Goal: Information Seeking & Learning: Learn about a topic

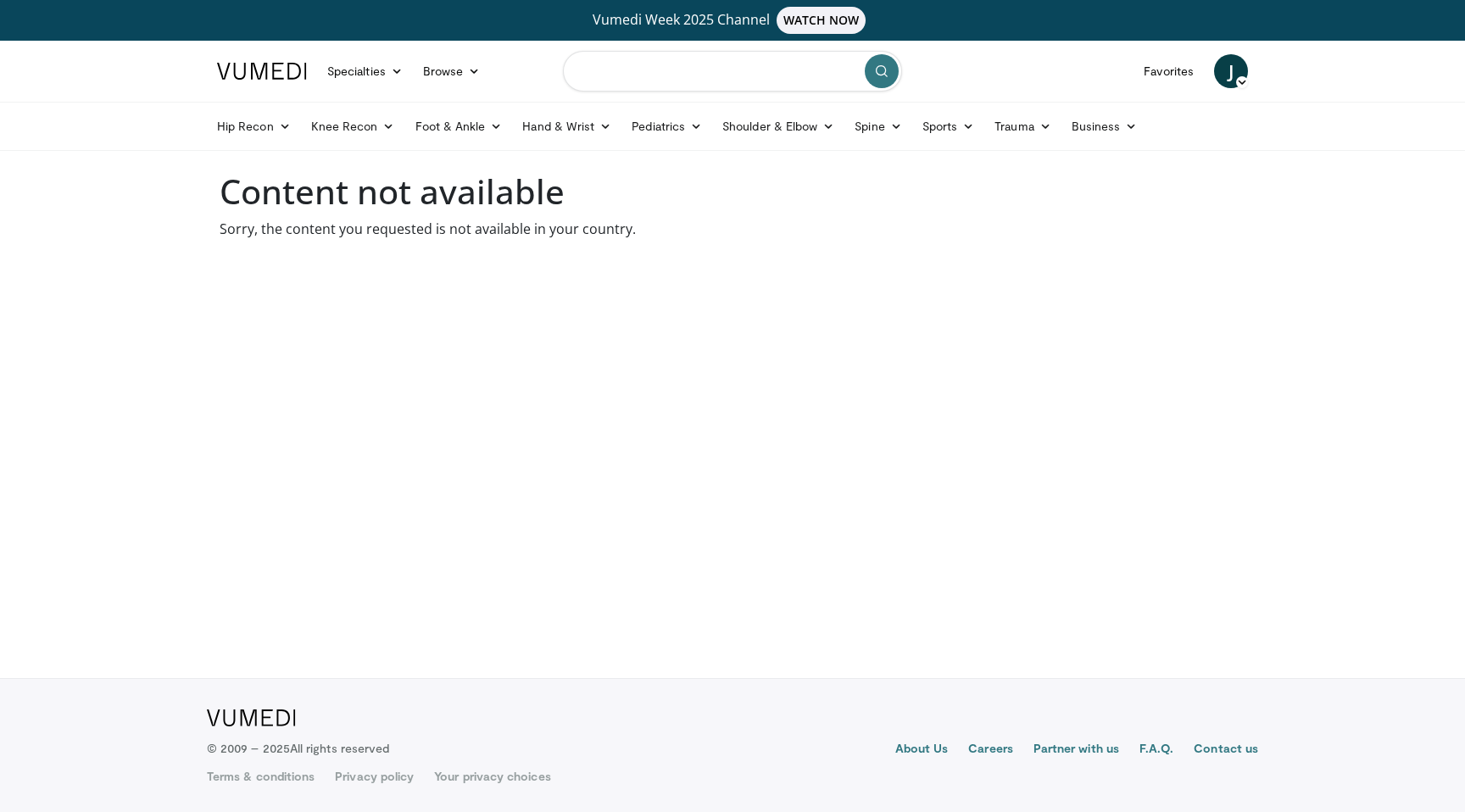
click at [634, 78] on input "Search topics, interventions" at bounding box center [732, 71] width 339 height 41
type input "**********"
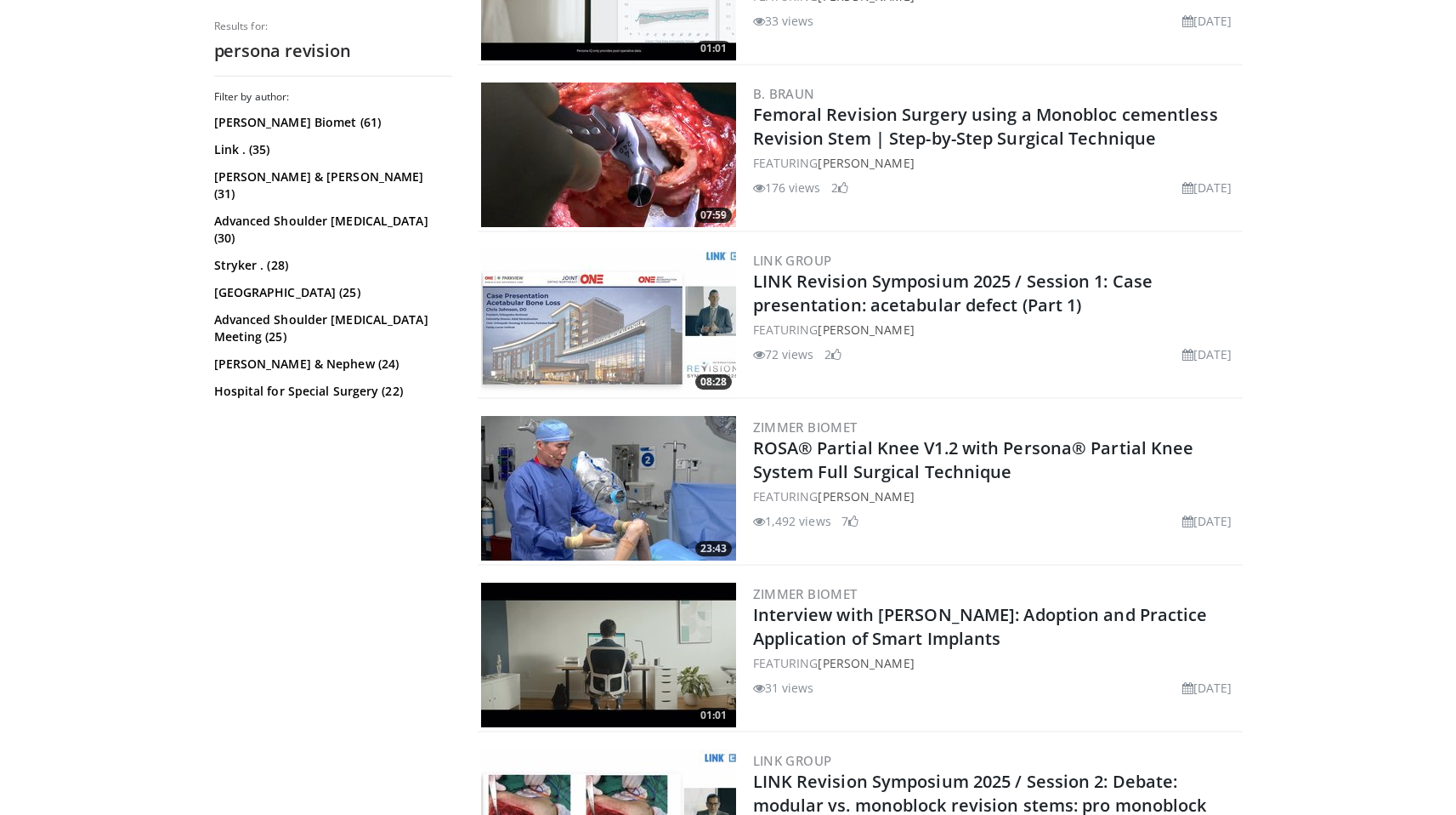
scroll to position [652, 0]
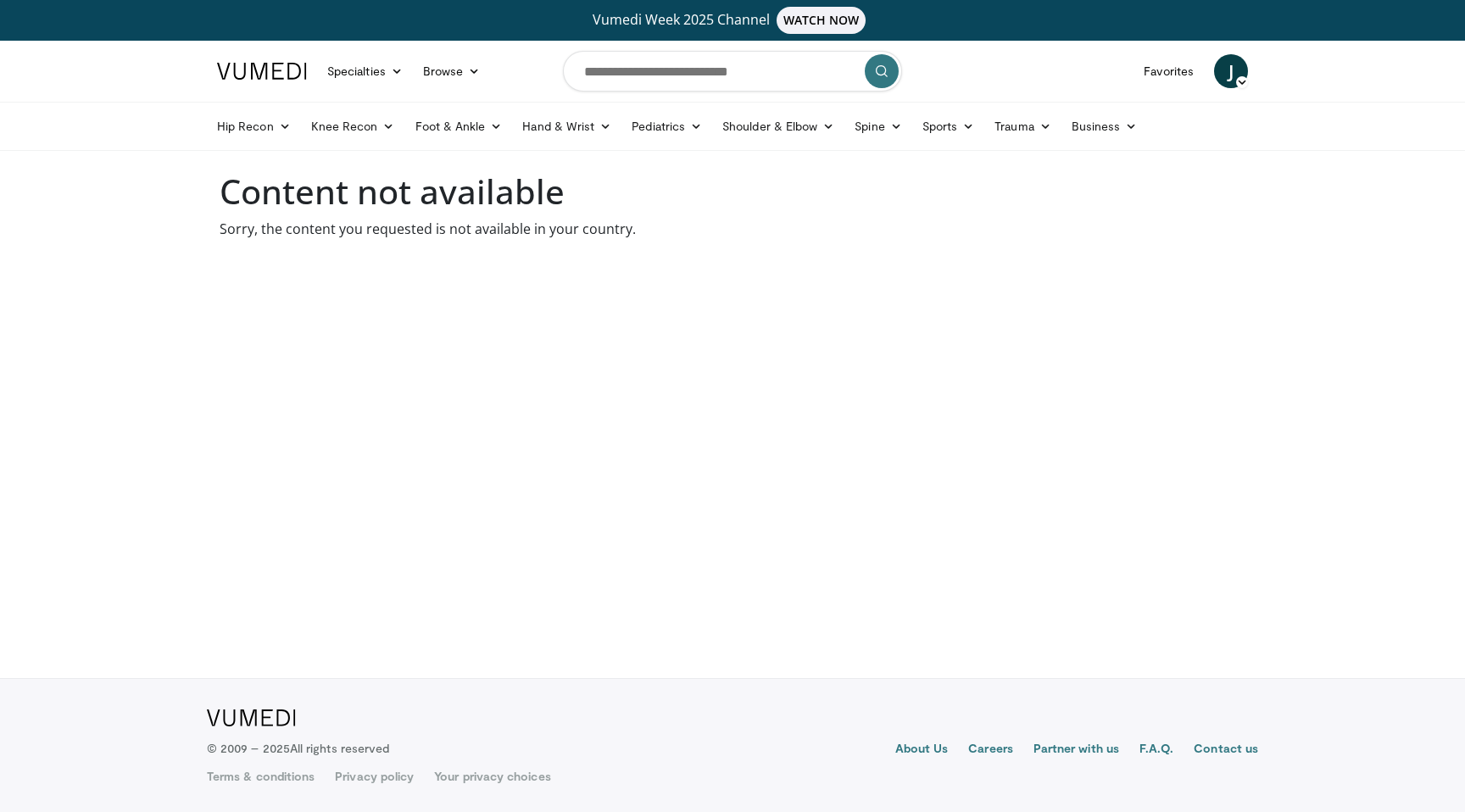
click at [1224, 76] on span "J" at bounding box center [1231, 71] width 34 height 34
click at [922, 208] on h1 "Content not available" at bounding box center [732, 191] width 1025 height 41
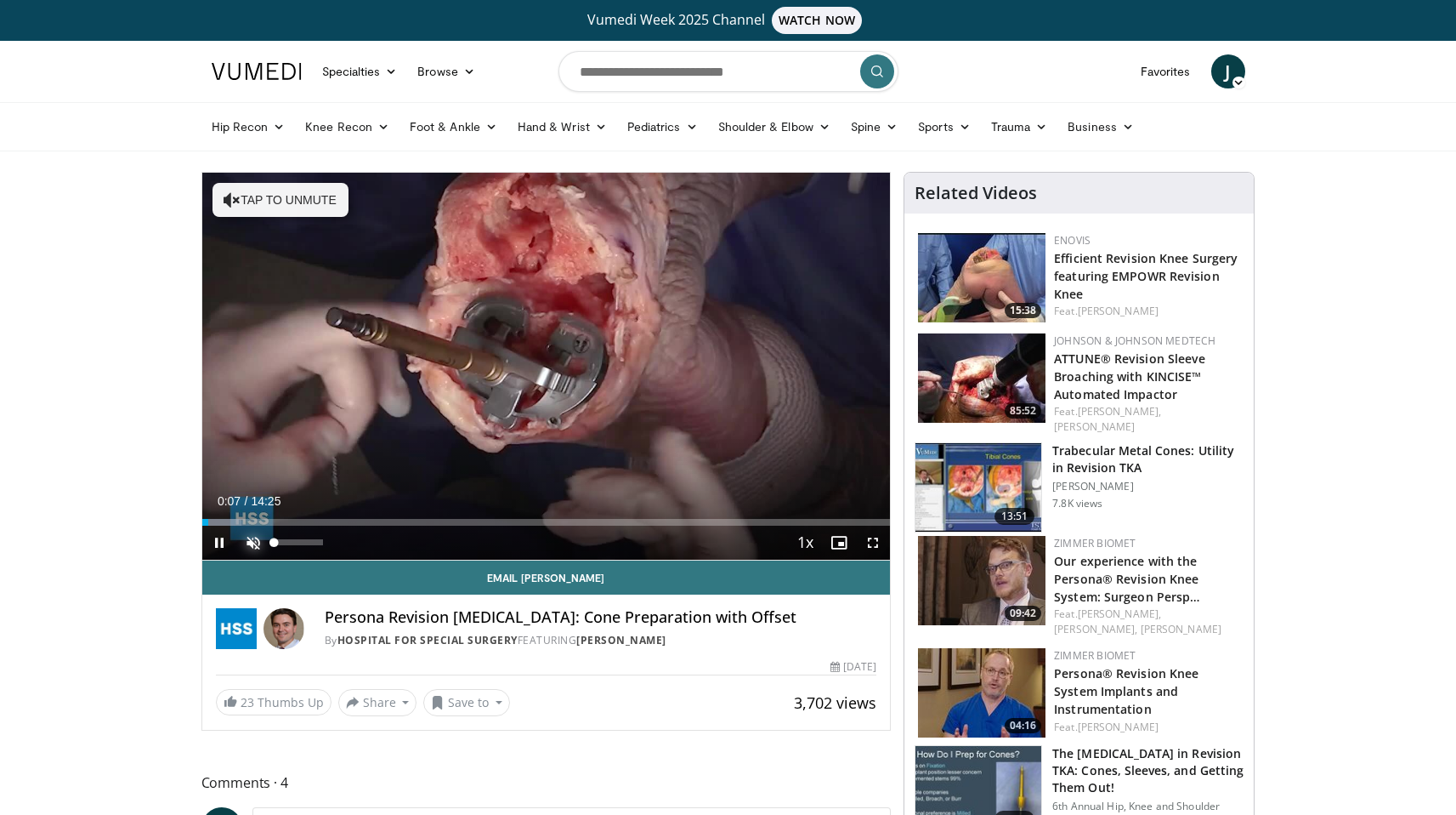
click at [253, 545] on span "Video Player" at bounding box center [253, 542] width 34 height 34
click at [880, 546] on span "Video Player" at bounding box center [873, 542] width 34 height 34
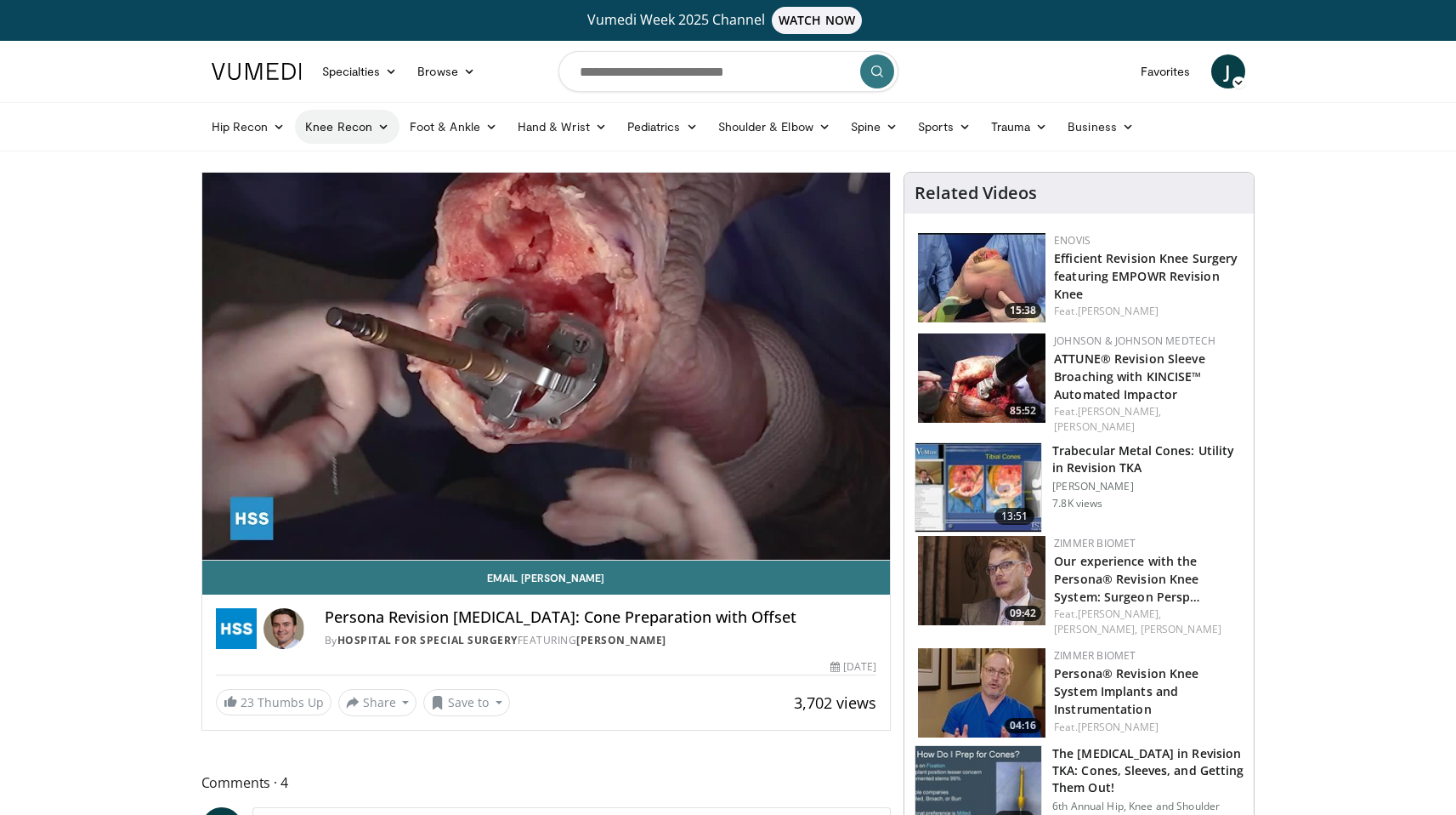
click at [331, 123] on link "Knee Recon" at bounding box center [348, 127] width 105 height 34
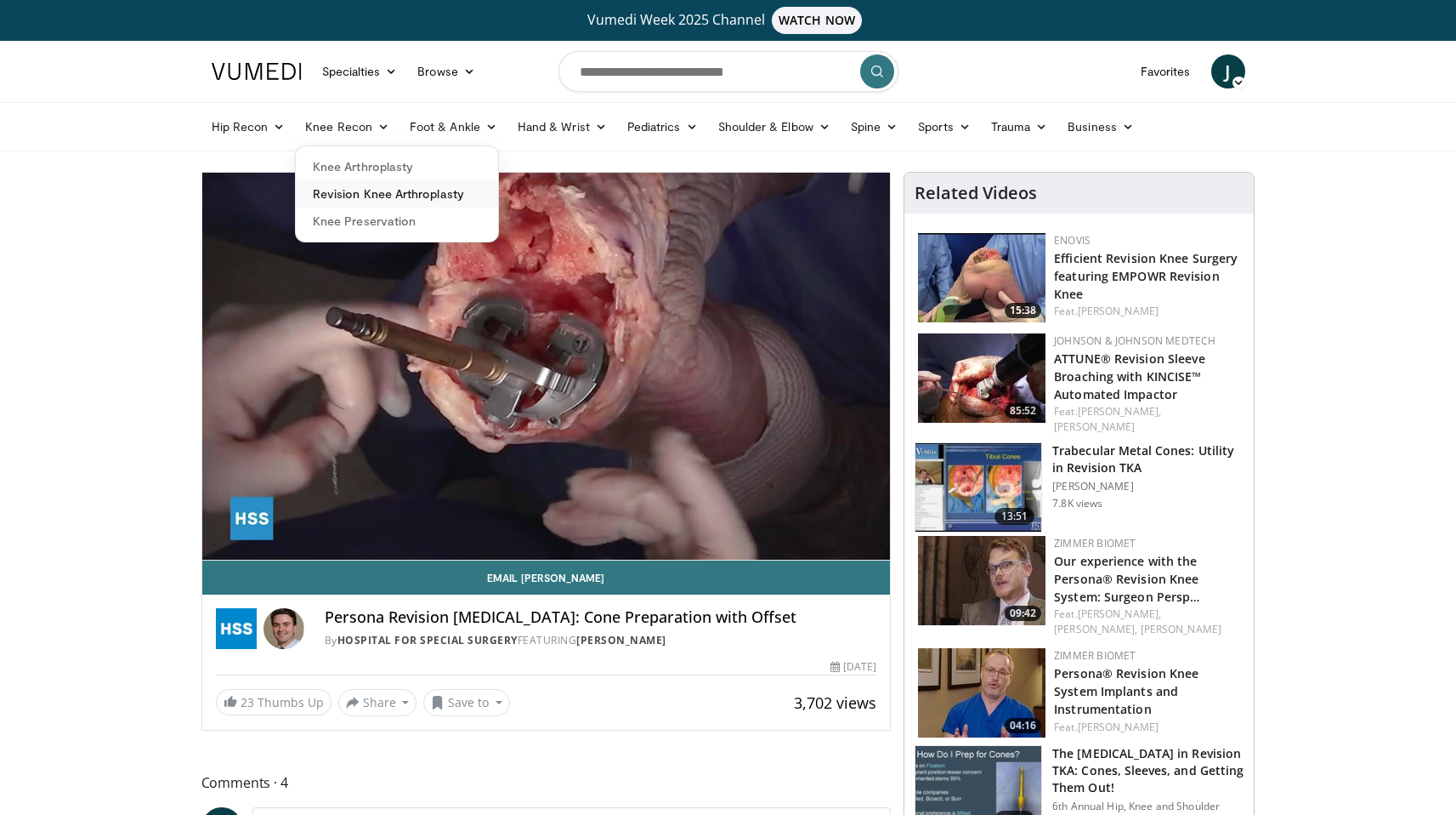
click at [358, 201] on link "Revision Knee Arthroplasty" at bounding box center [396, 194] width 202 height 28
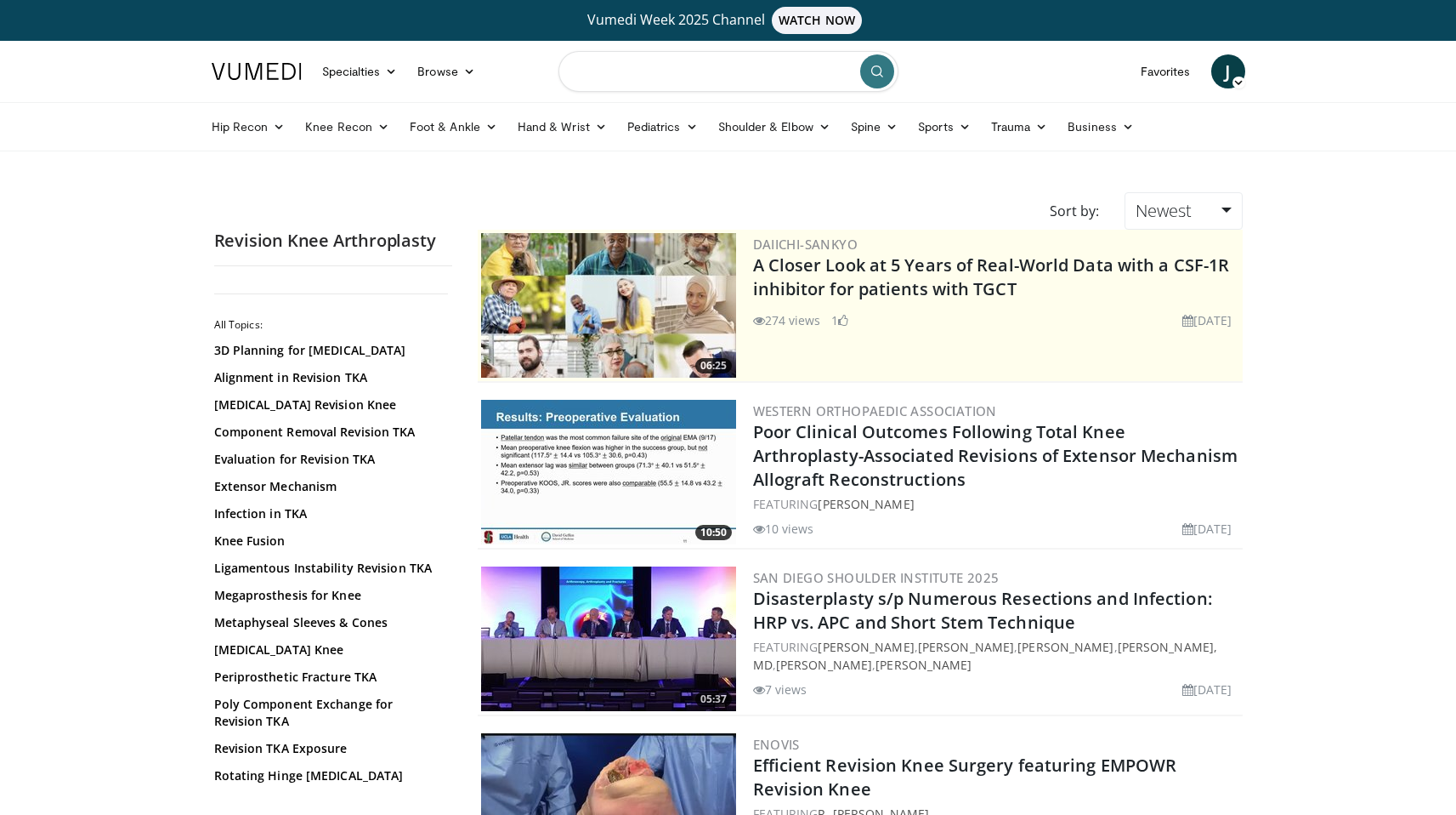
click at [690, 67] on input "Search topics, interventions" at bounding box center [728, 71] width 340 height 41
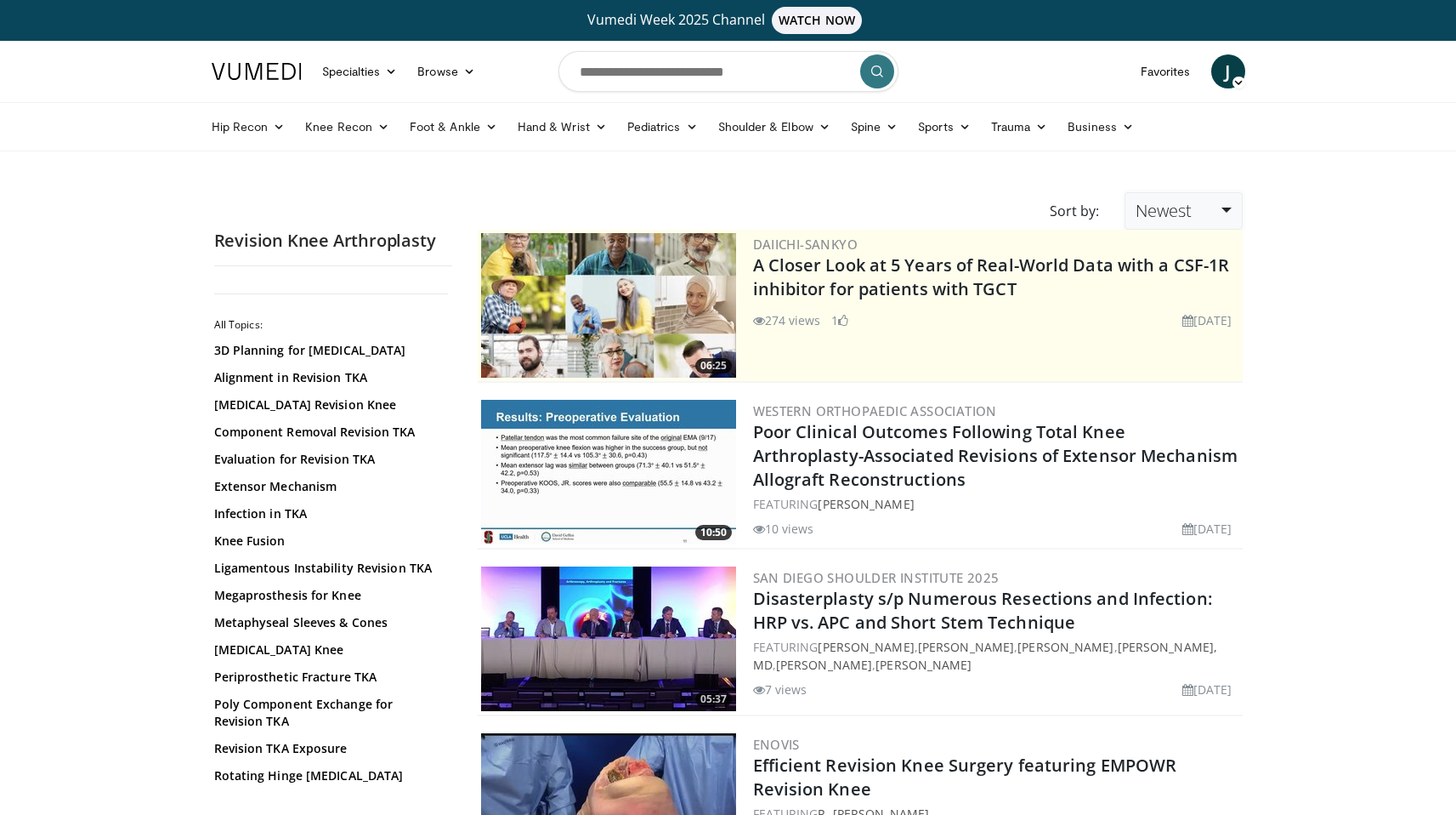
click at [1161, 219] on span "Newest" at bounding box center [1163, 211] width 56 height 23
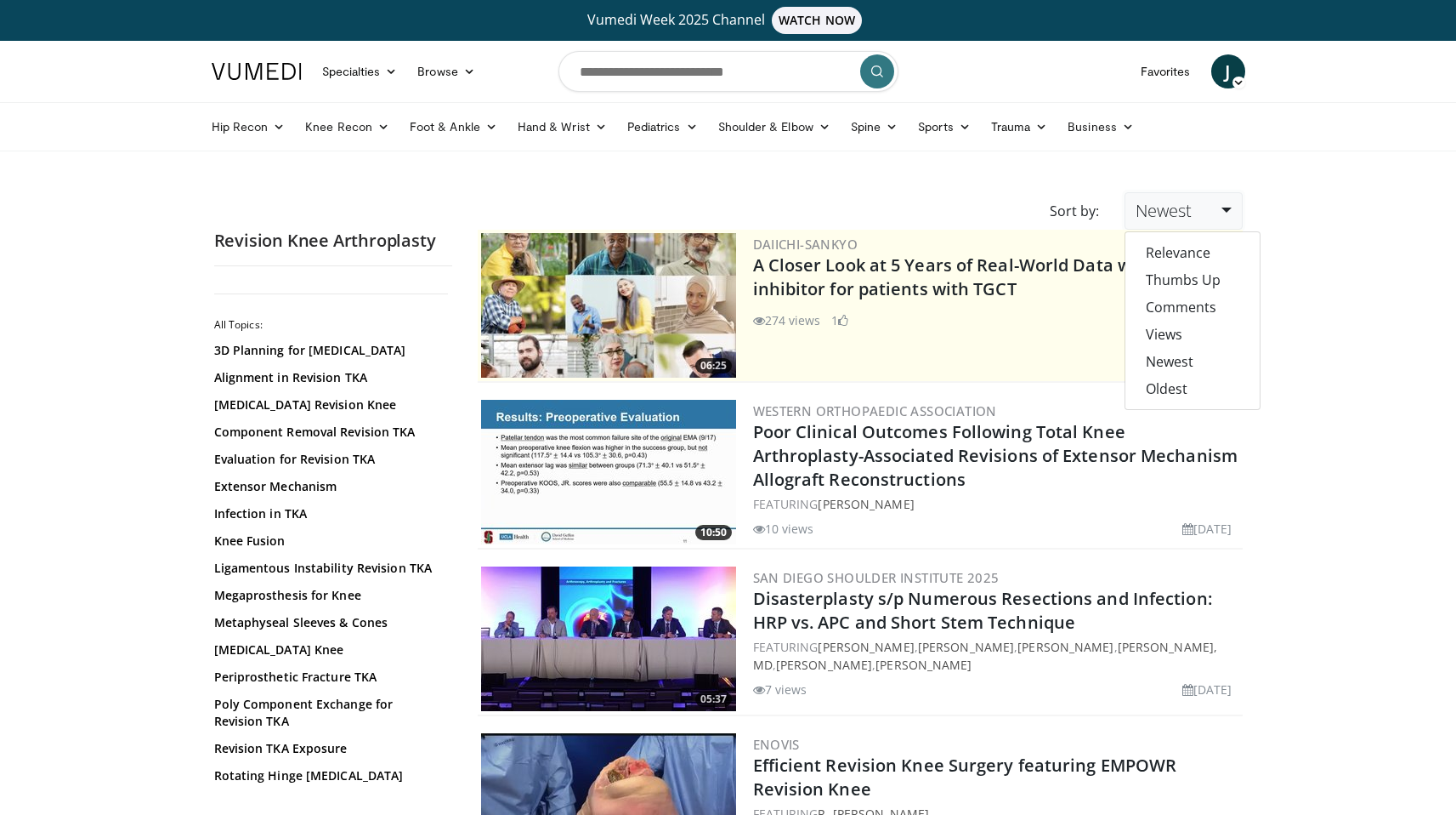
click at [1161, 219] on span "Newest" at bounding box center [1163, 211] width 56 height 23
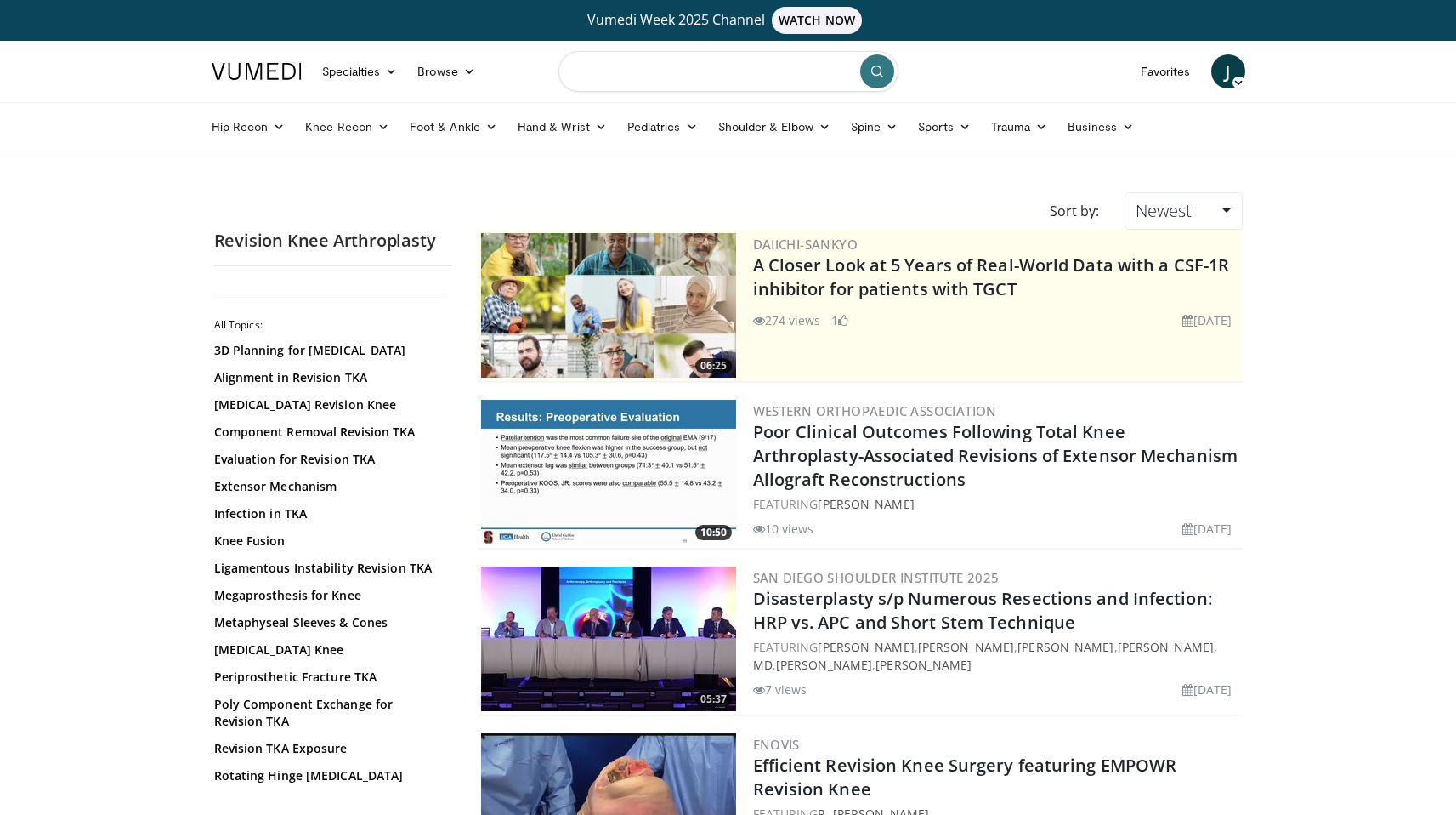
click at [750, 65] on input "Search topics, interventions" at bounding box center [728, 71] width 340 height 41
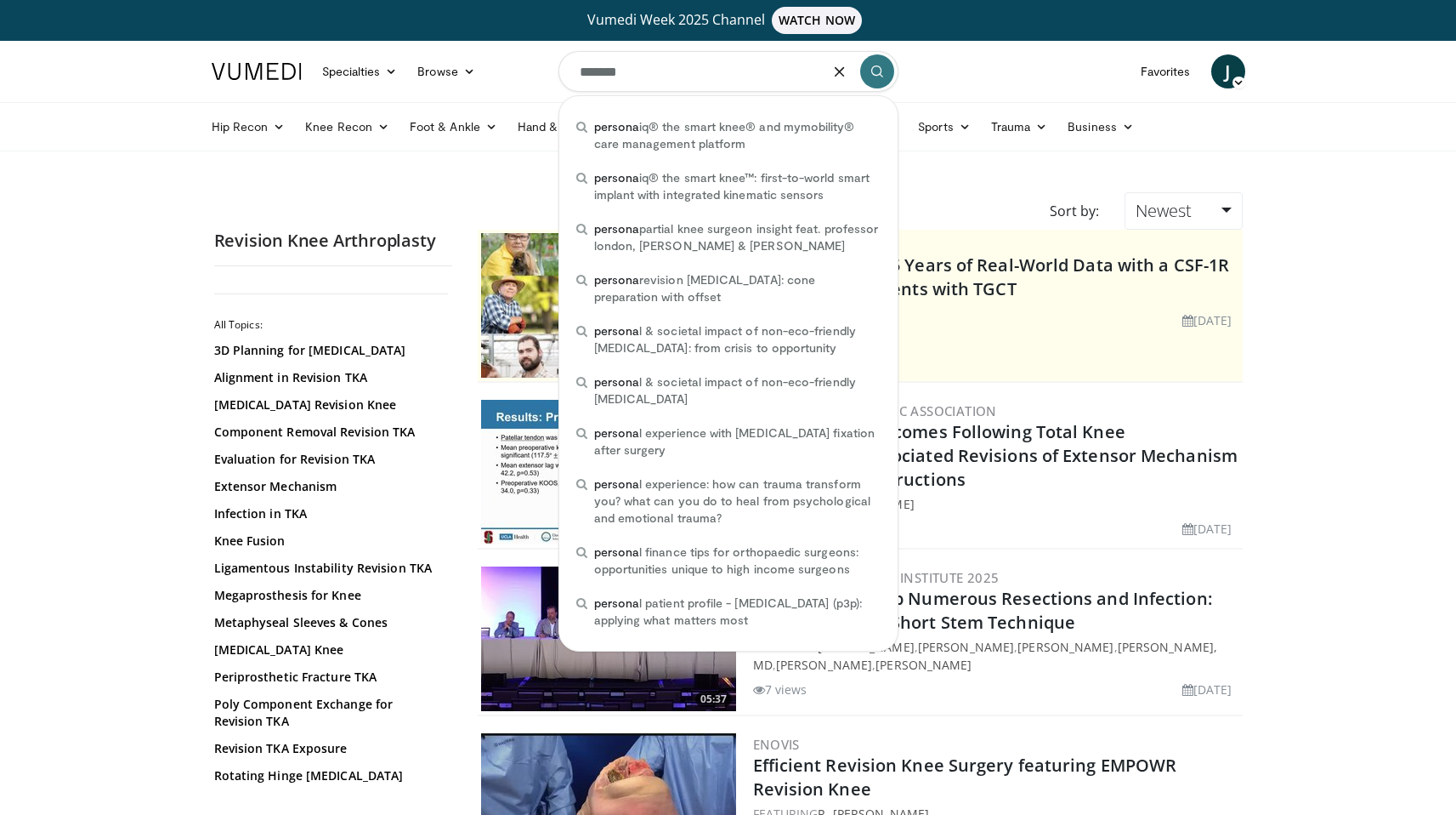
type input "*******"
click at [877, 72] on icon "submit" at bounding box center [878, 71] width 13 height 13
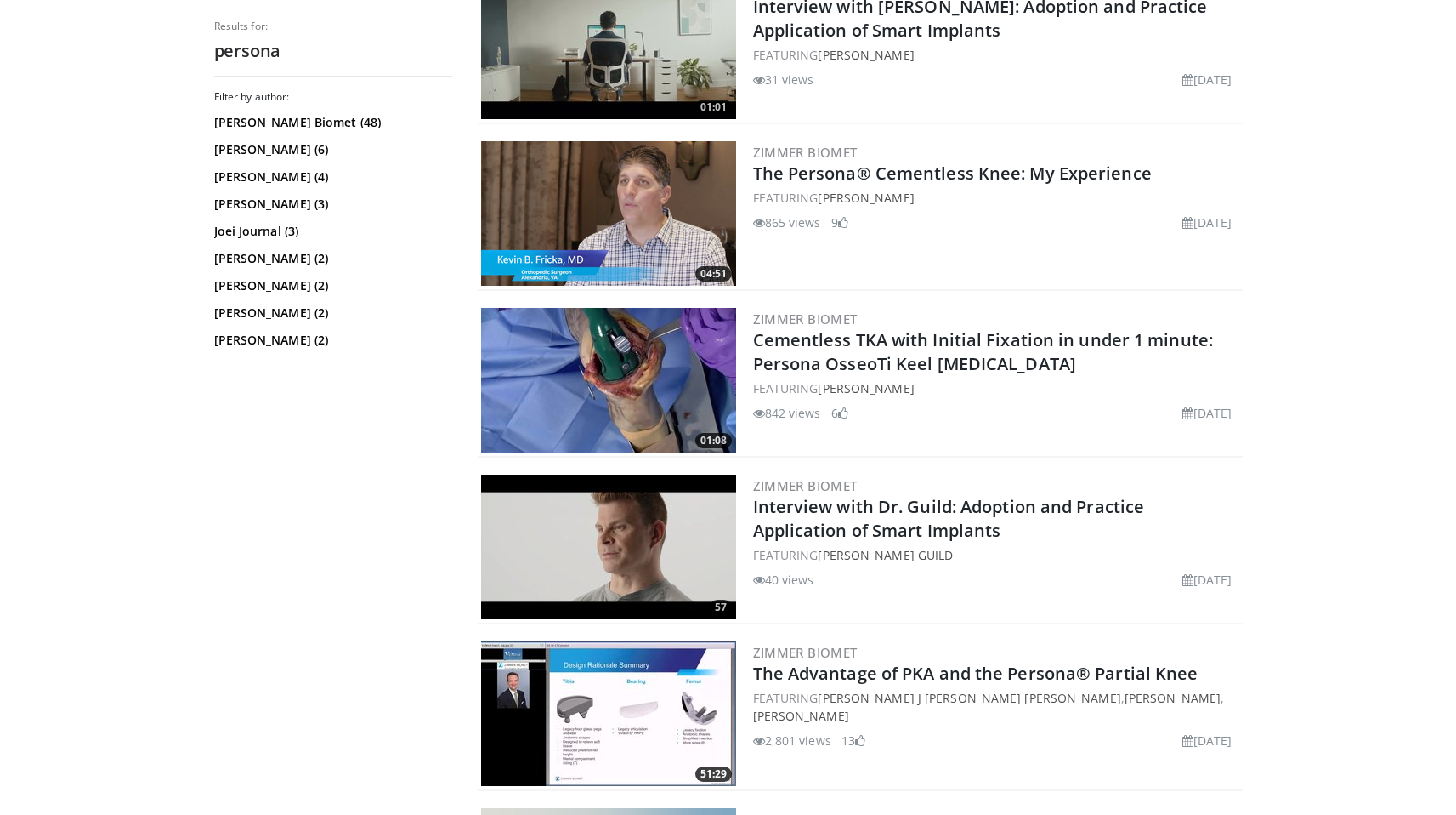
scroll to position [1095, 0]
